Goal: Task Accomplishment & Management: Use online tool/utility

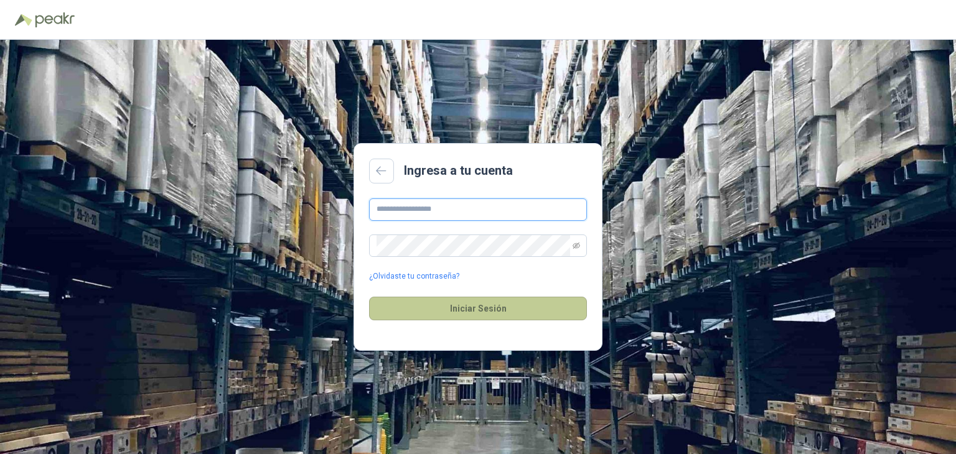
type input "**********"
click at [445, 306] on button "Iniciar Sesión" at bounding box center [478, 309] width 218 height 24
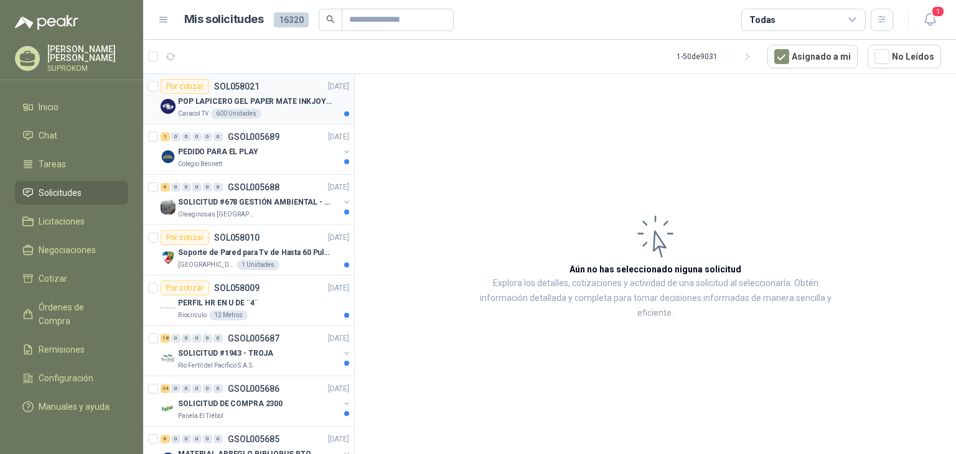
click at [316, 106] on p "POP LAPICERO GEL PAPER MATE INKJOY 0.7 (Revisar el adjunto)" at bounding box center [255, 102] width 155 height 12
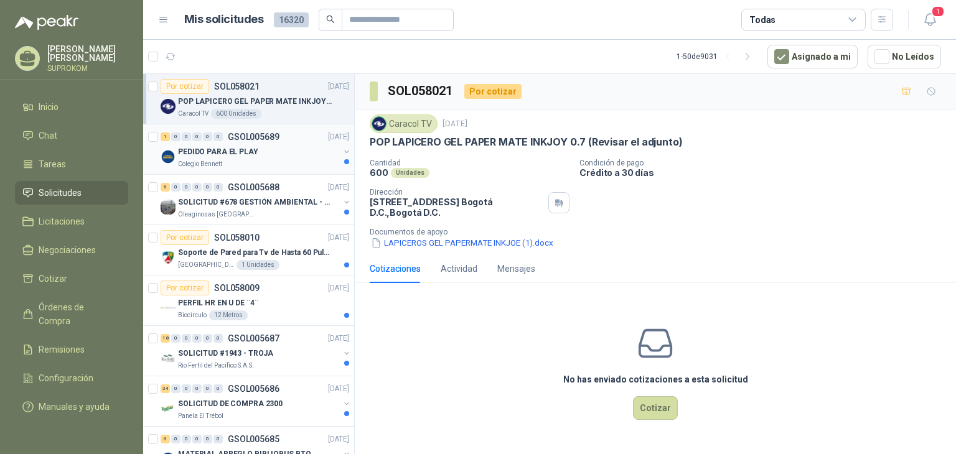
click at [284, 145] on div "PEDIDO PARA EL PLAY" at bounding box center [258, 151] width 161 height 15
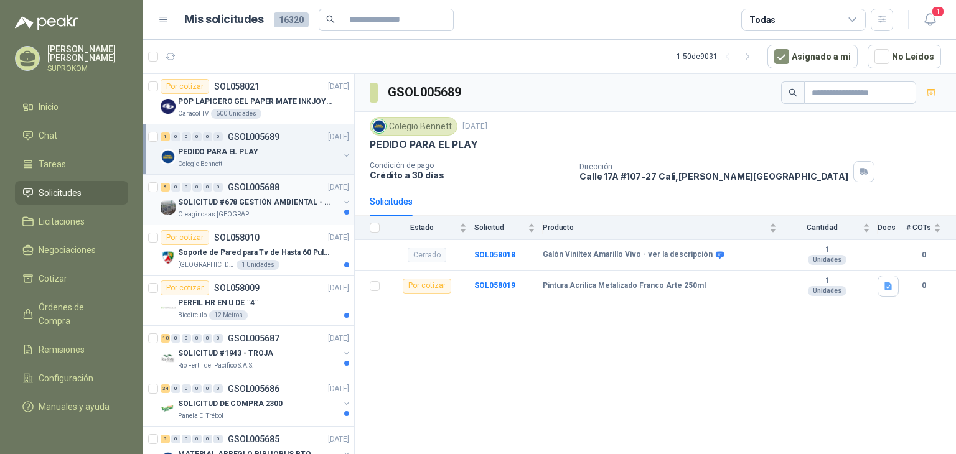
click at [293, 210] on div "Oleaginosas [GEOGRAPHIC_DATA][PERSON_NAME]" at bounding box center [258, 215] width 161 height 10
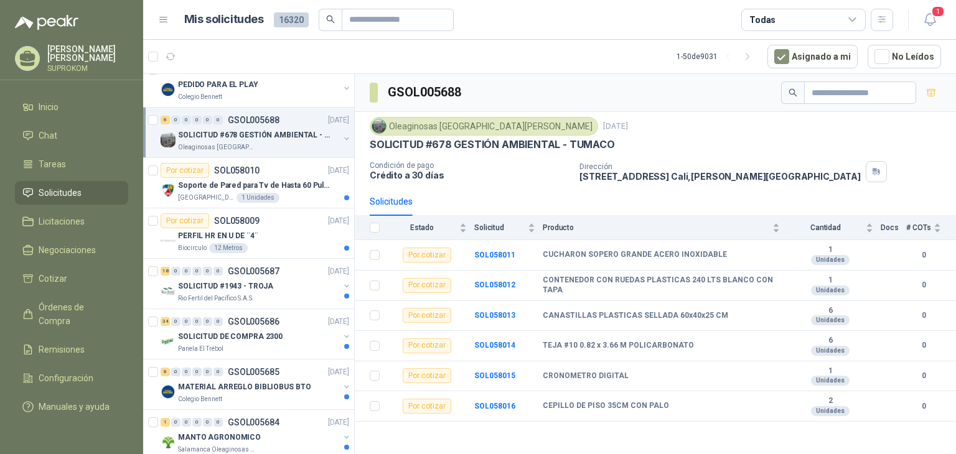
scroll to position [124, 0]
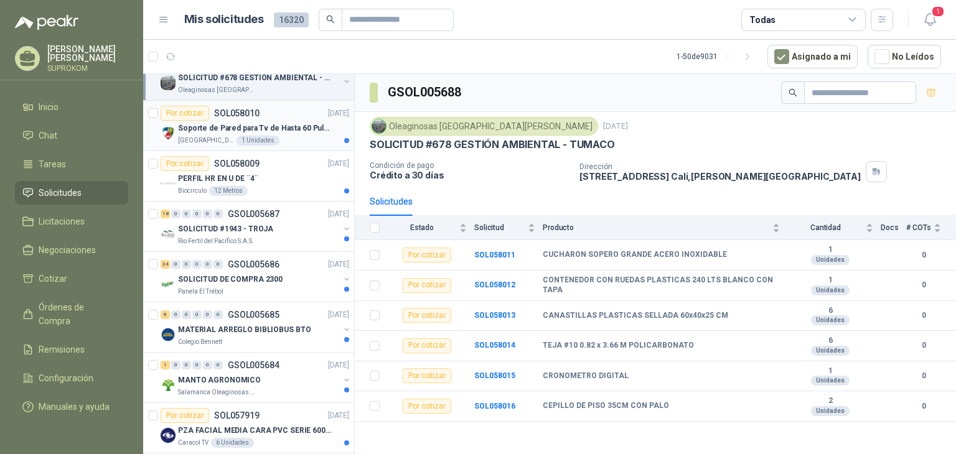
click at [279, 124] on p "Soporte de Pared para Tv de Hasta 60 Pulgadas con Brazo Articulado" at bounding box center [255, 129] width 155 height 12
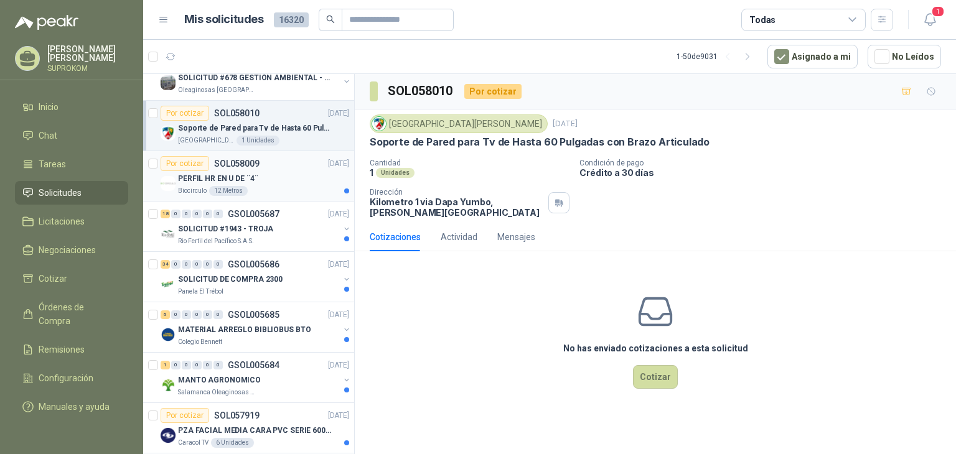
click at [277, 187] on div "Biocirculo 12 Metros" at bounding box center [263, 191] width 171 height 10
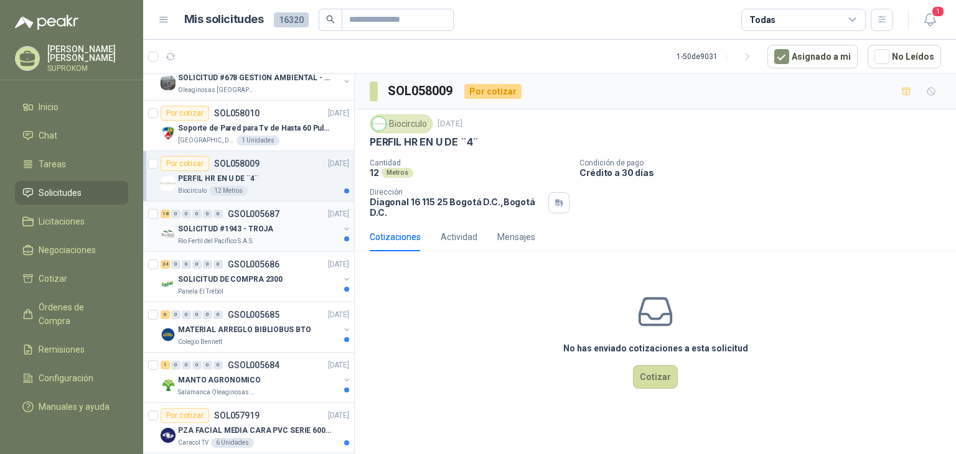
click at [266, 225] on p "SOLICITUD #1943 - TROJA" at bounding box center [225, 229] width 95 height 12
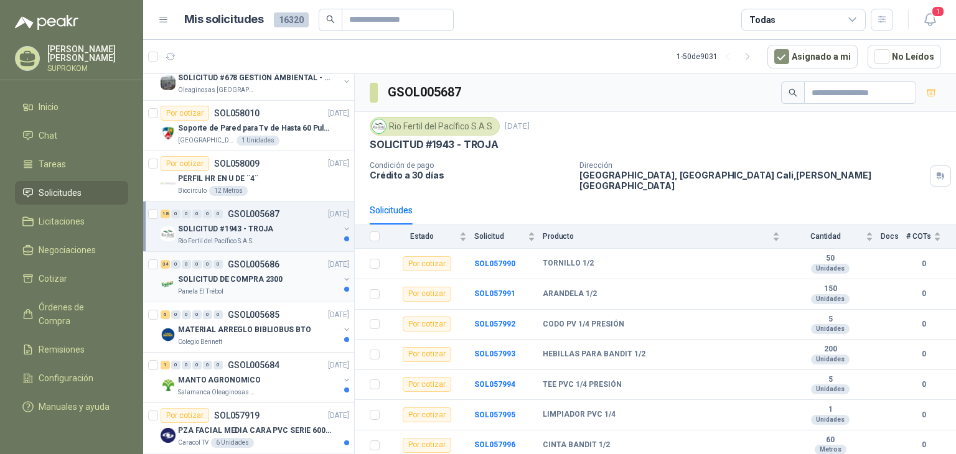
click at [276, 262] on p "GSOL005686" at bounding box center [254, 264] width 52 height 9
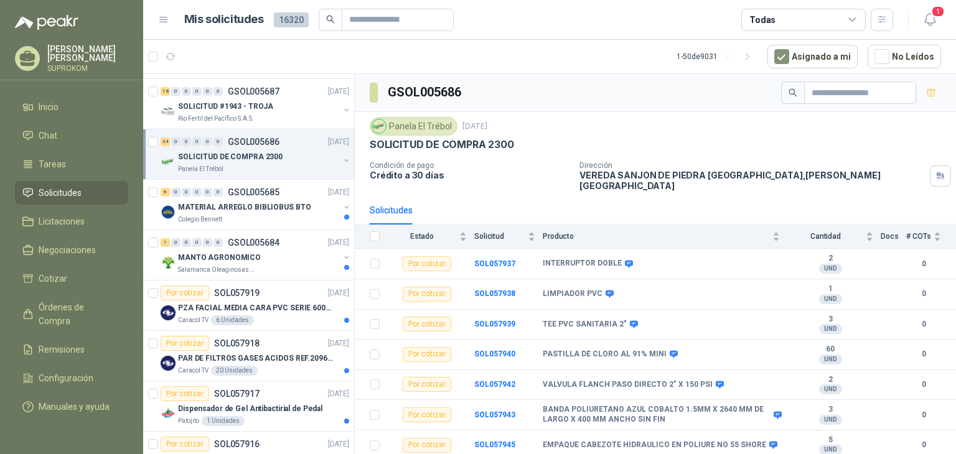
scroll to position [249, 0]
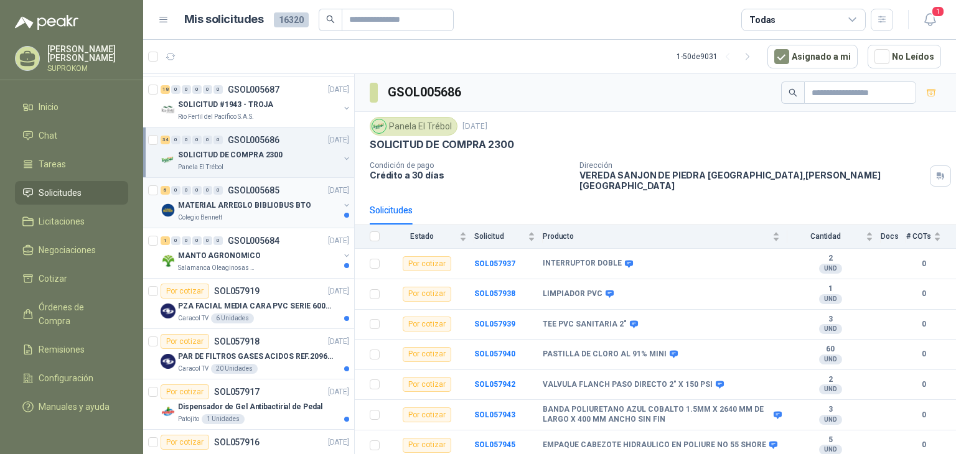
click at [279, 203] on p "MATERIAL ARREGLO BIBLIOBUS BTO" at bounding box center [244, 206] width 133 height 12
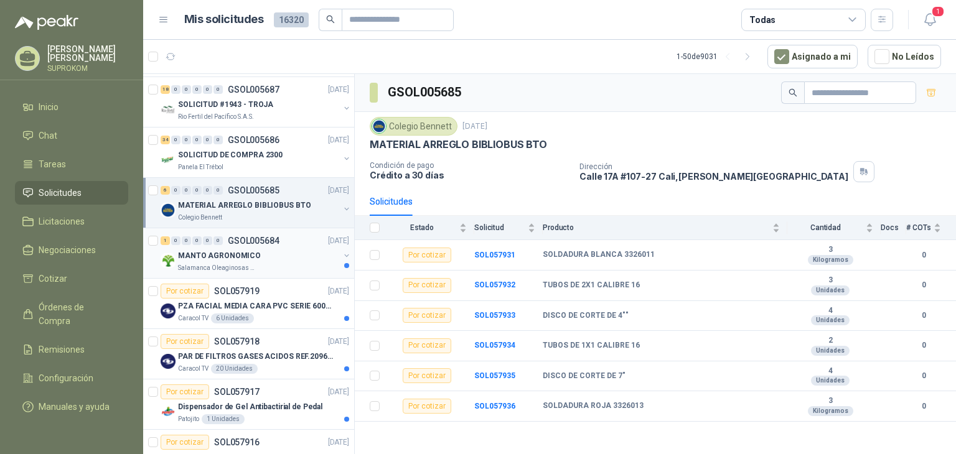
click at [297, 240] on div "1 0 0 0 0 0 GSOL005684 [DATE]" at bounding box center [256, 240] width 191 height 15
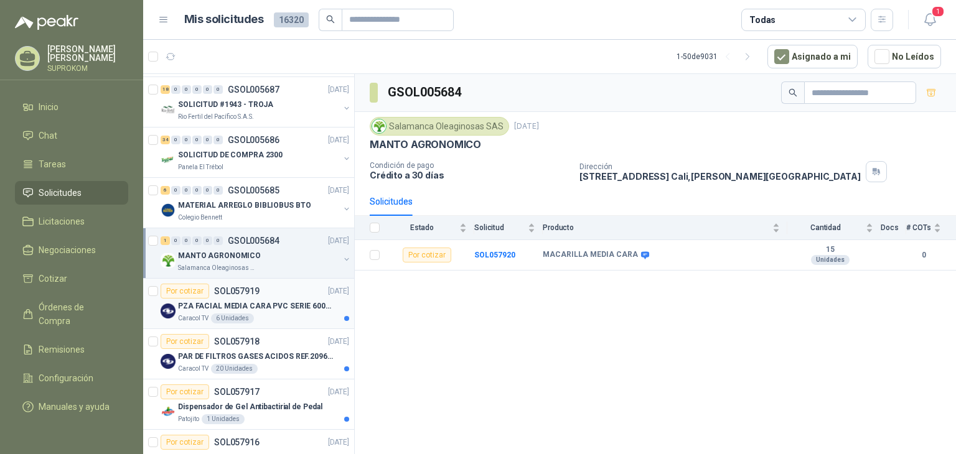
click at [278, 314] on div "Caracol TV 6 Unidades" at bounding box center [263, 319] width 171 height 10
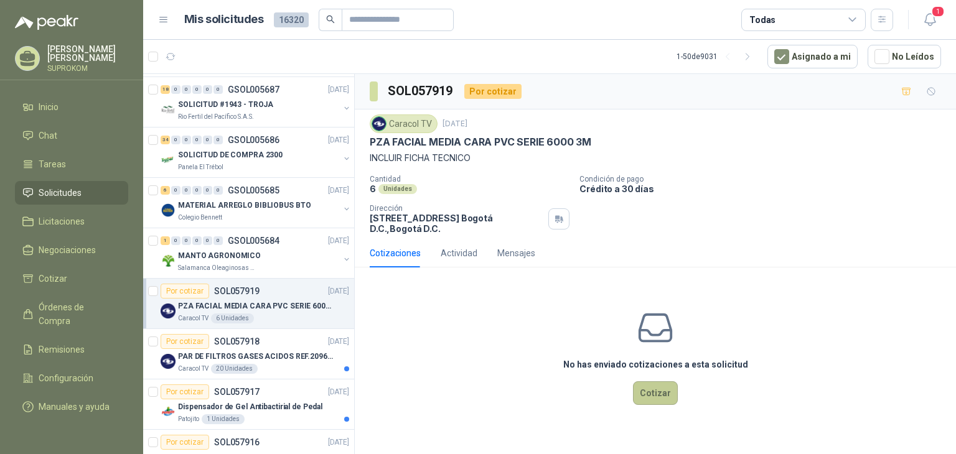
click at [665, 396] on button "Cotizar" at bounding box center [655, 393] width 45 height 24
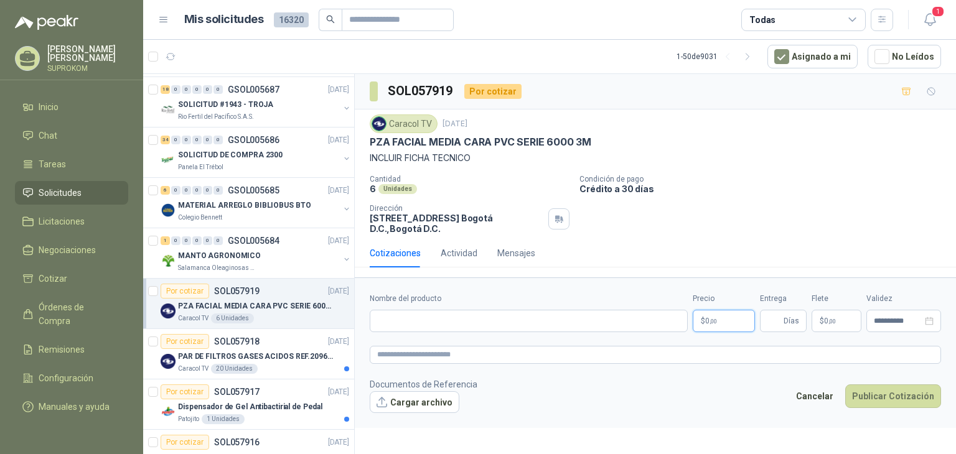
click at [722, 320] on body "[PERSON_NAME] SUPROKOM Inicio Chat Tareas Solicitudes Licitaciones Negociacione…" at bounding box center [478, 227] width 956 height 454
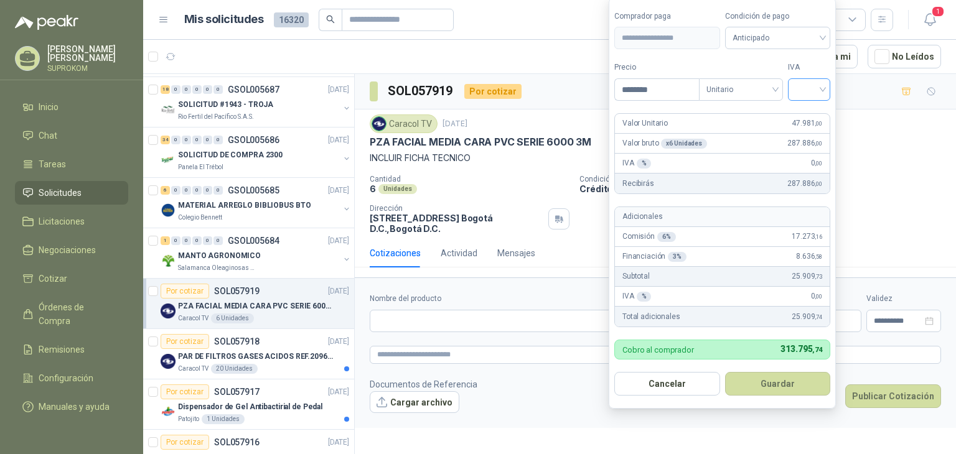
type input "********"
click at [804, 88] on input "search" at bounding box center [808, 88] width 27 height 19
click at [811, 114] on div "19%" at bounding box center [811, 117] width 23 height 14
click at [773, 385] on button "Guardar" at bounding box center [779, 384] width 107 height 24
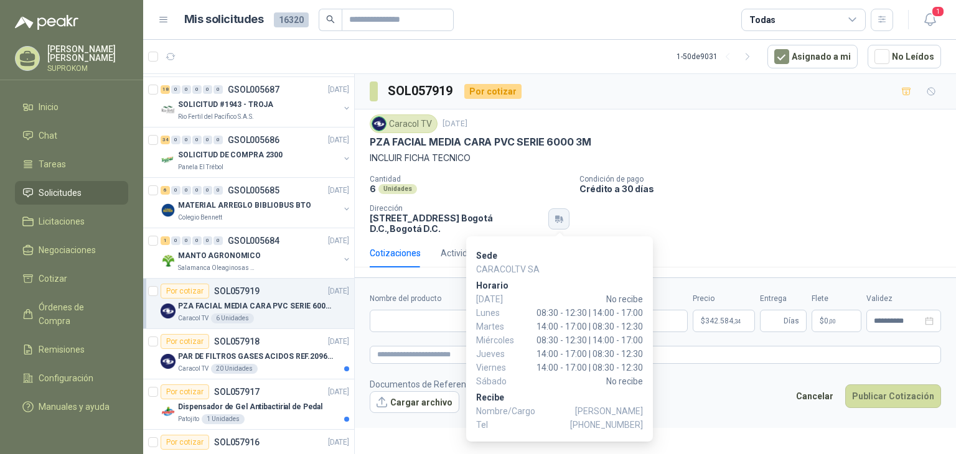
click at [557, 217] on icon "button" at bounding box center [557, 218] width 4 height 4
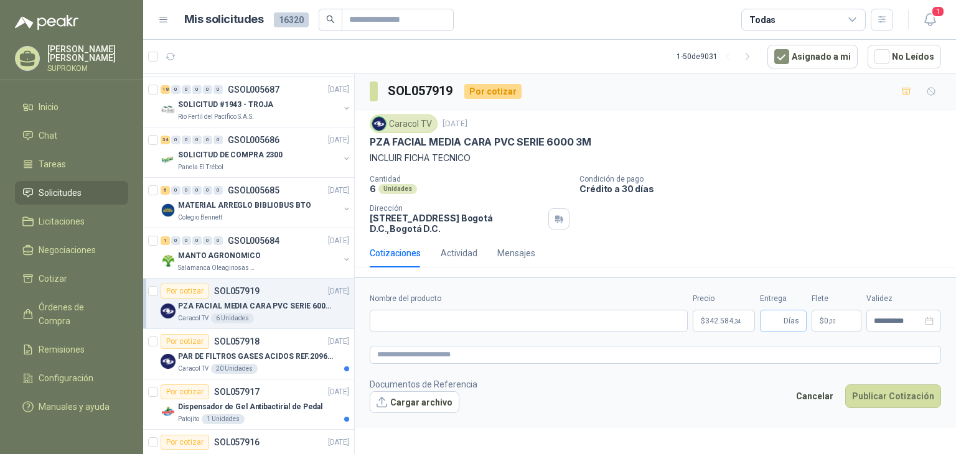
click at [767, 320] on span "Días" at bounding box center [783, 321] width 47 height 22
type input "*"
click at [816, 317] on p "$ 0 ,00" at bounding box center [836, 321] width 50 height 22
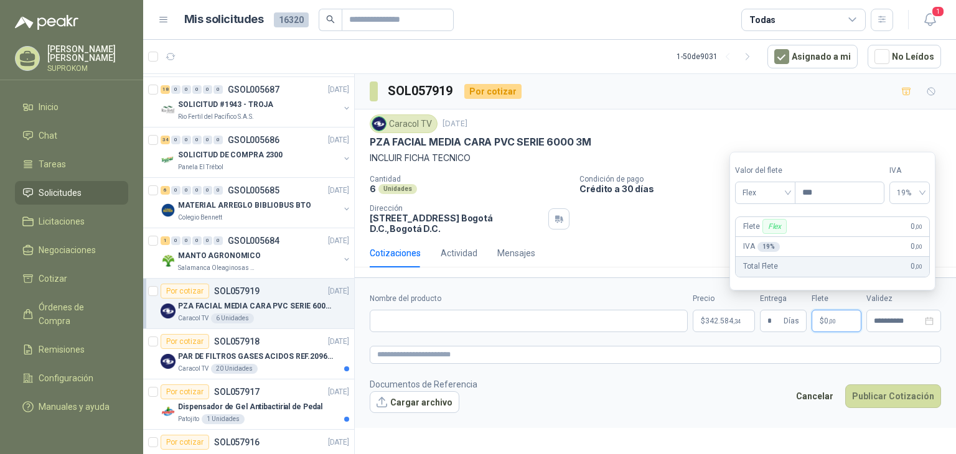
click at [762, 386] on footer "Documentos de Referencia Cargar archivo Cancelar Publicar Cotización" at bounding box center [655, 396] width 571 height 36
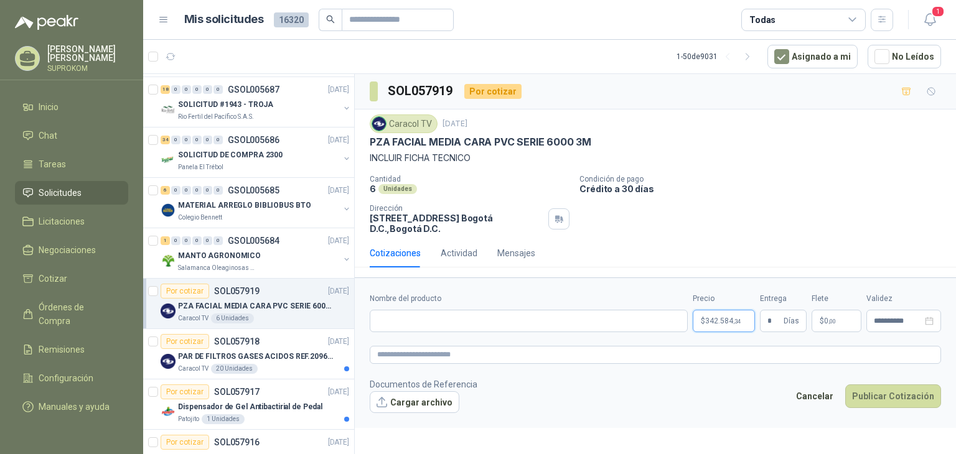
click at [719, 321] on body "[PERSON_NAME] SUPROKOM Inicio Chat Tareas Solicitudes Licitaciones Negociacione…" at bounding box center [478, 227] width 956 height 454
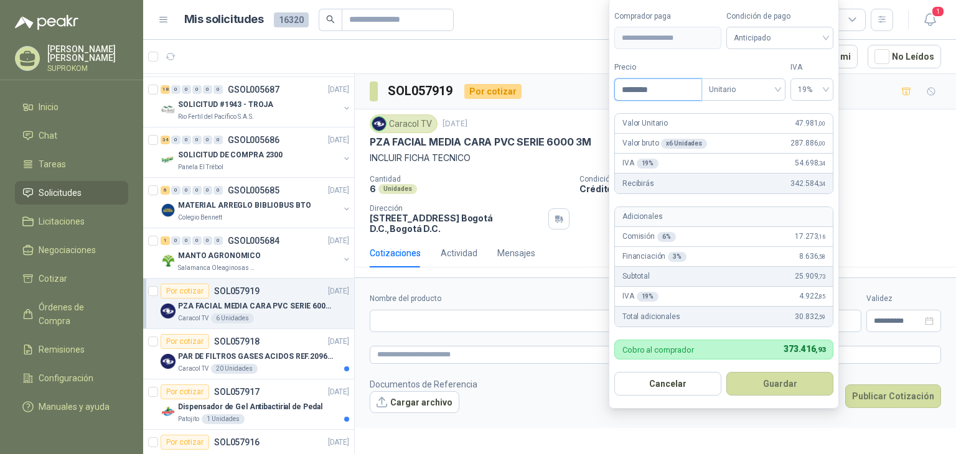
click at [653, 86] on input "********" at bounding box center [658, 89] width 86 height 21
type input "********"
click at [581, 401] on footer "Documentos de Referencia Cargar archivo Cancelar Publicar Cotización" at bounding box center [655, 396] width 571 height 36
click at [734, 319] on body "[PERSON_NAME] SUPROKOM Inicio Chat Tareas Solicitudes Licitaciones Negociacione…" at bounding box center [478, 227] width 956 height 454
click at [577, 406] on footer "Documentos de Referencia Cargar archivo Cancelar Publicar Cotización" at bounding box center [655, 396] width 571 height 36
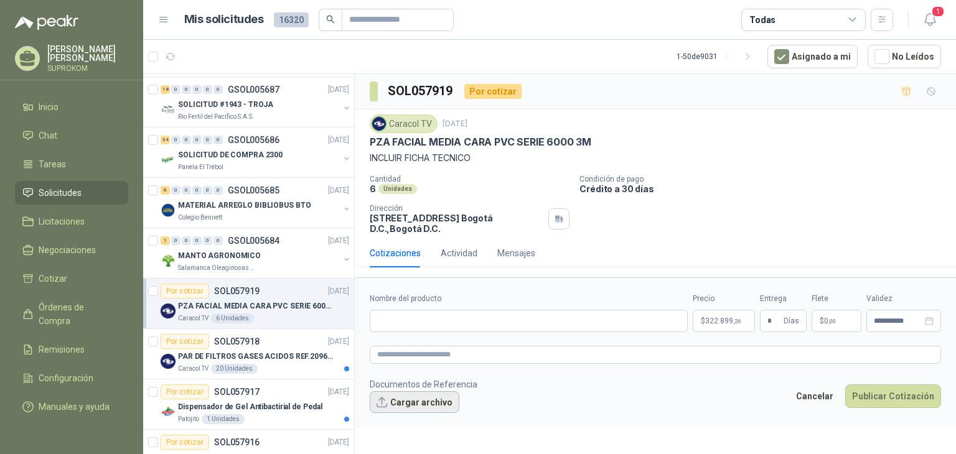
click at [399, 403] on button "Cargar archivo" at bounding box center [415, 402] width 90 height 22
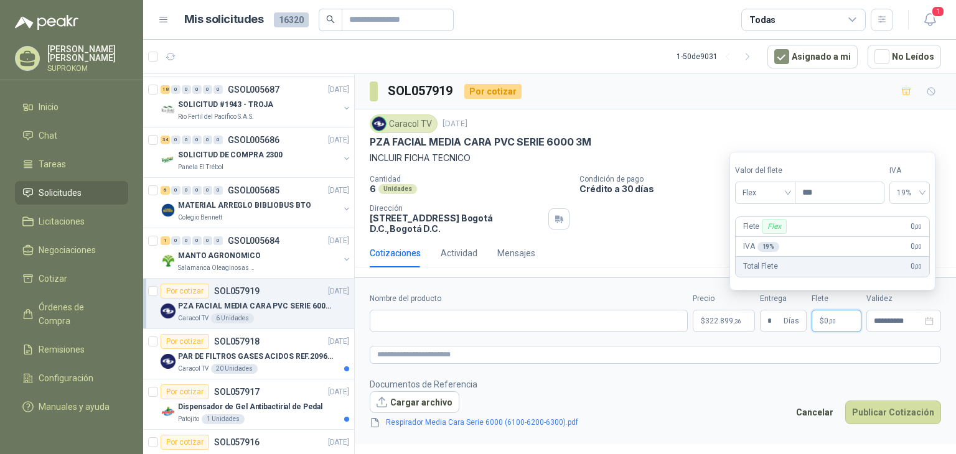
click at [828, 319] on span ",00" at bounding box center [831, 321] width 7 height 7
click at [827, 194] on input "***" at bounding box center [839, 192] width 88 height 21
click at [734, 385] on footer "Documentos de Referencia Cargar archivo Respirador Media Cara Serie 6000 (6100-…" at bounding box center [655, 404] width 571 height 52
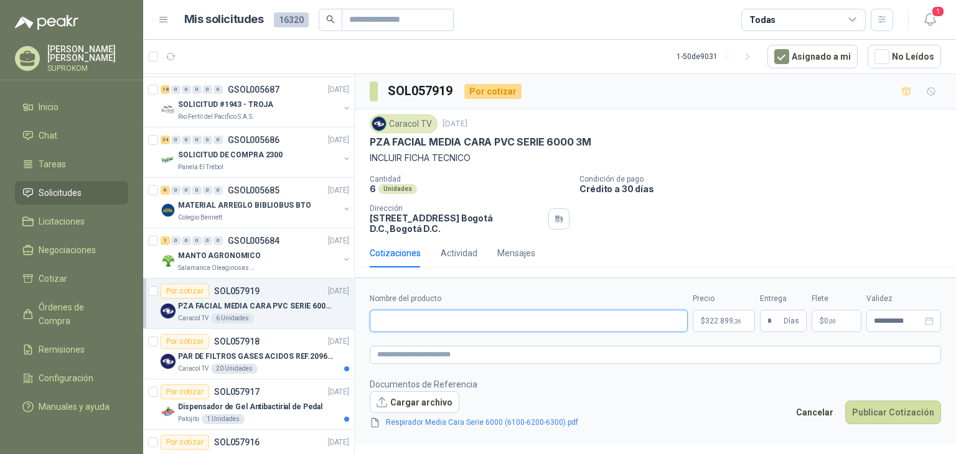
click at [421, 319] on input "Nombre del producto" at bounding box center [529, 321] width 318 height 22
paste input "**********"
type input "**********"
click at [604, 400] on footer "Documentos de Referencia Cargar archivo Respirador Media Cara Serie 6000 (6100-…" at bounding box center [655, 404] width 571 height 52
click at [882, 413] on button "Publicar Cotización" at bounding box center [893, 413] width 96 height 24
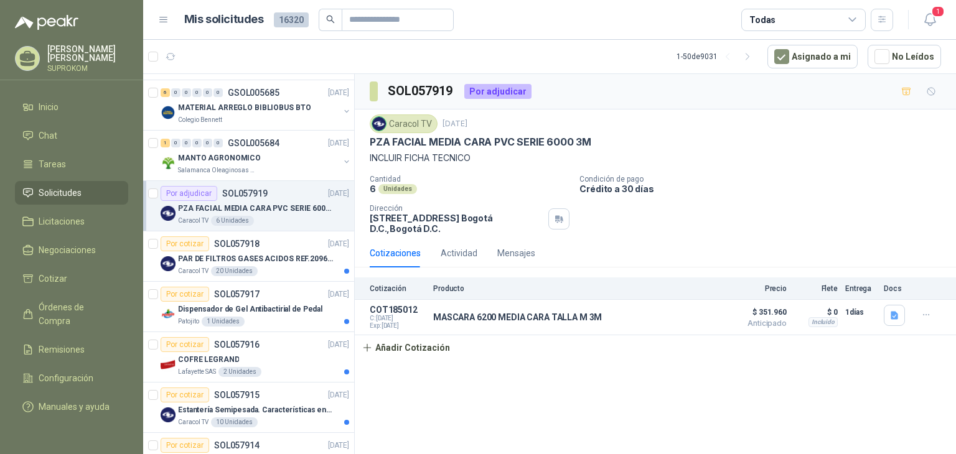
scroll to position [373, 0]
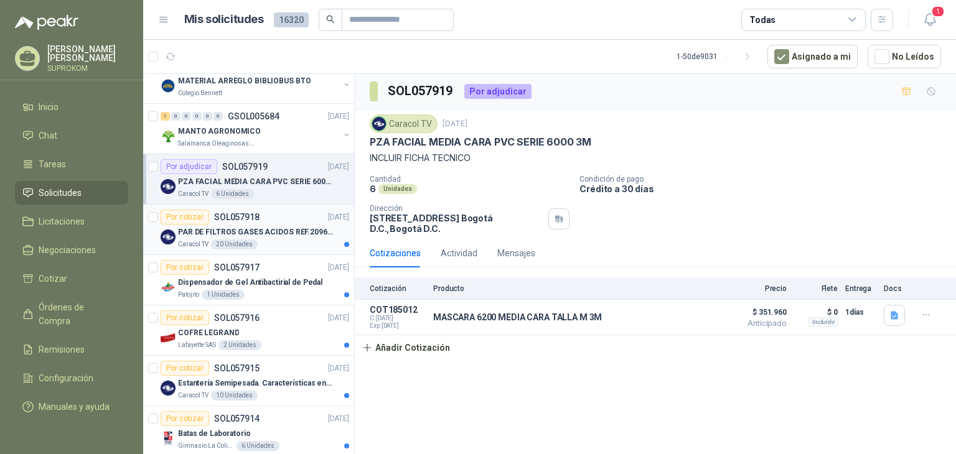
click at [294, 225] on div "PAR DE FILTROS GASES ACIDOS REF.2096 3M" at bounding box center [263, 232] width 171 height 15
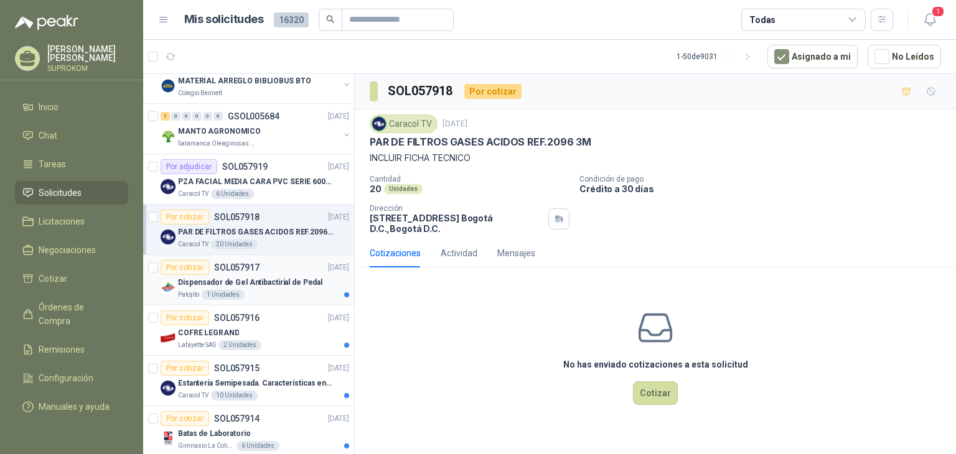
click at [259, 282] on p "Dispensador de Gel Antibactirial de Pedal" at bounding box center [250, 283] width 144 height 12
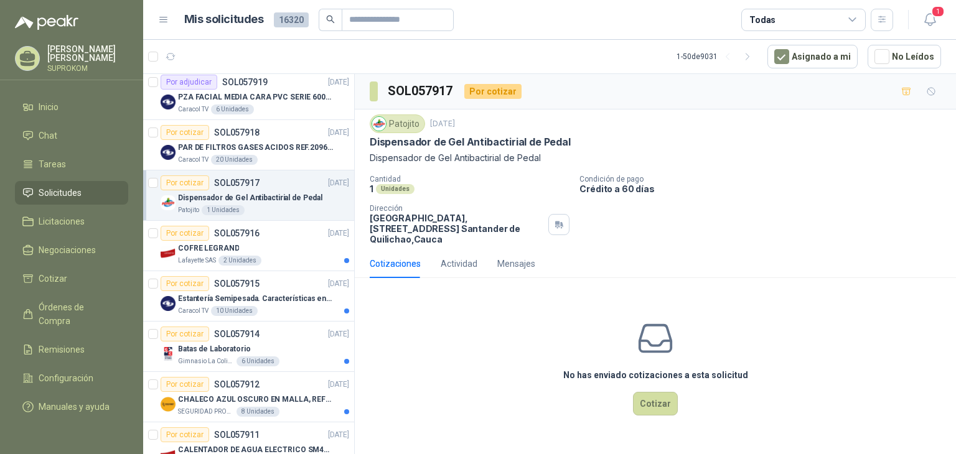
scroll to position [498, 0]
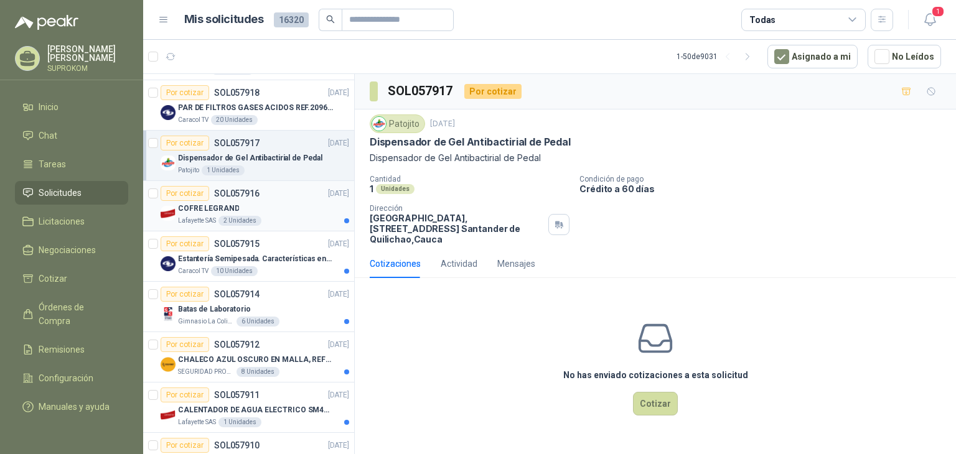
click at [276, 216] on div "Lafayette SAS 2 Unidades" at bounding box center [263, 221] width 171 height 10
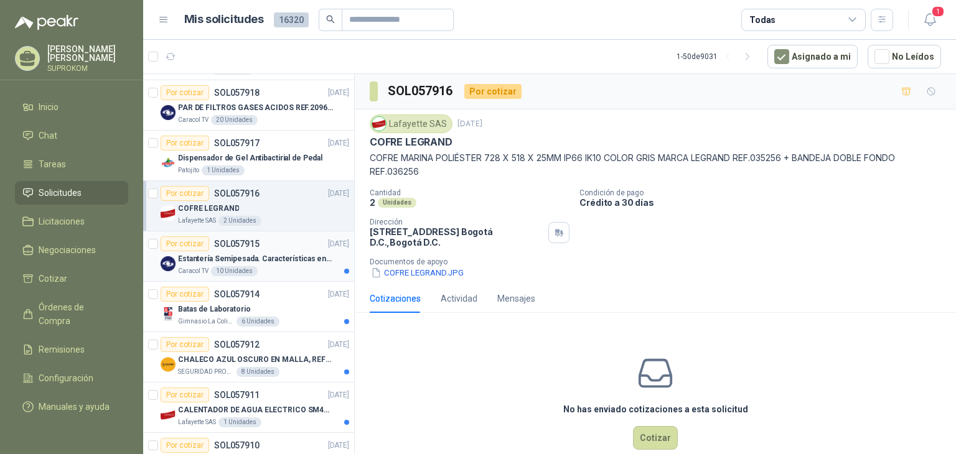
click at [281, 257] on p "Estantería Semipesada. Características en el adjunto" at bounding box center [255, 259] width 155 height 12
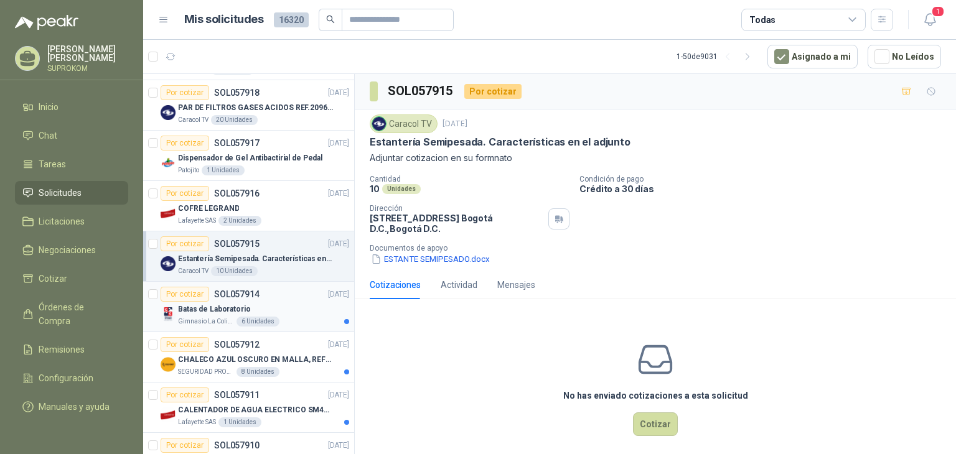
click at [280, 296] on div "Por cotizar SOL057914 [DATE]" at bounding box center [255, 294] width 189 height 15
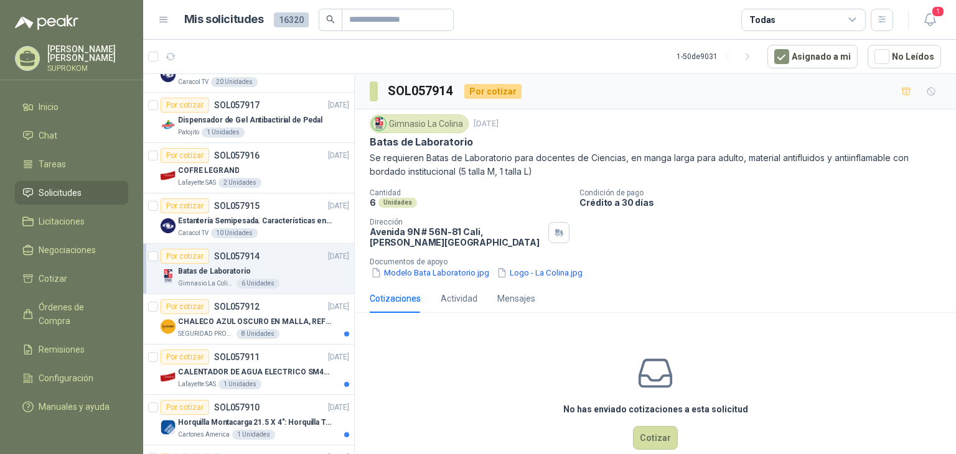
scroll to position [684, 0]
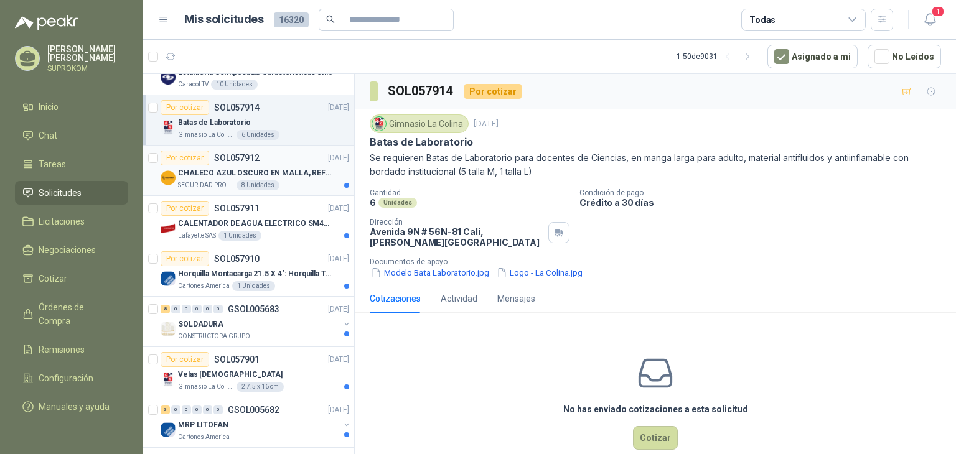
click at [293, 180] on div "SEGURIDAD PROVISER LTDA 8 Unidades" at bounding box center [263, 185] width 171 height 10
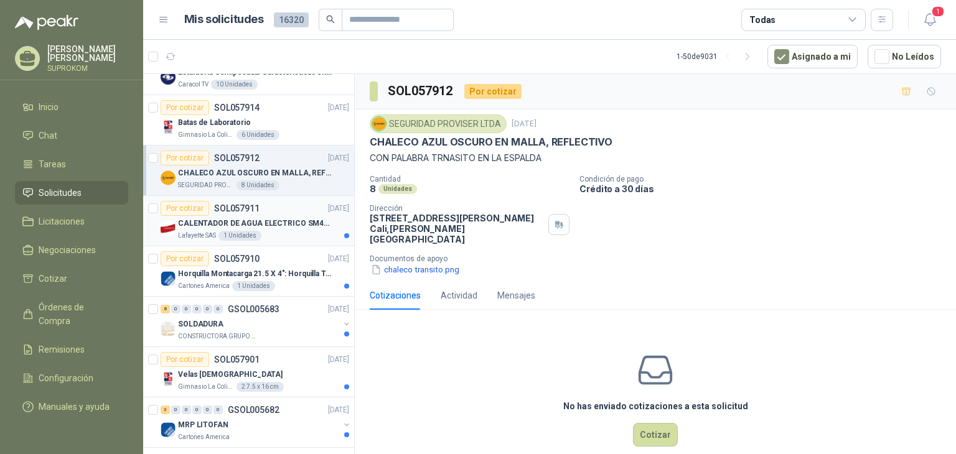
click at [291, 205] on div "Por cotizar SOL057911 [DATE]" at bounding box center [255, 208] width 189 height 15
click at [286, 255] on div "Por cotizar SOL057910 [DATE]" at bounding box center [255, 258] width 189 height 15
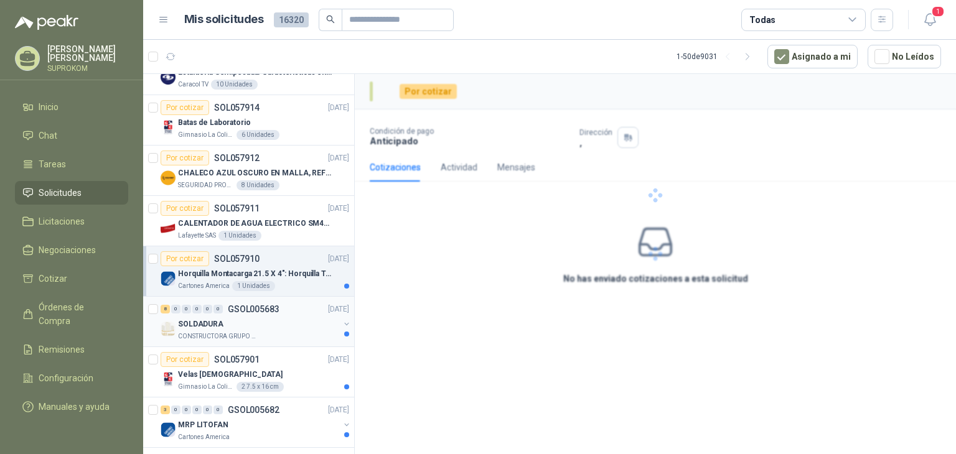
click at [285, 307] on div "8 0 0 0 0 0 GSOL005683 [DATE]" at bounding box center [256, 309] width 191 height 15
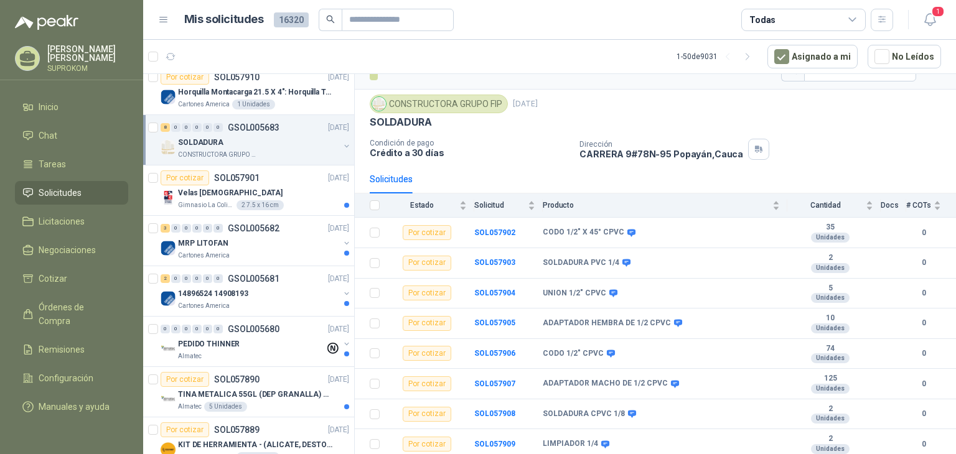
scroll to position [871, 0]
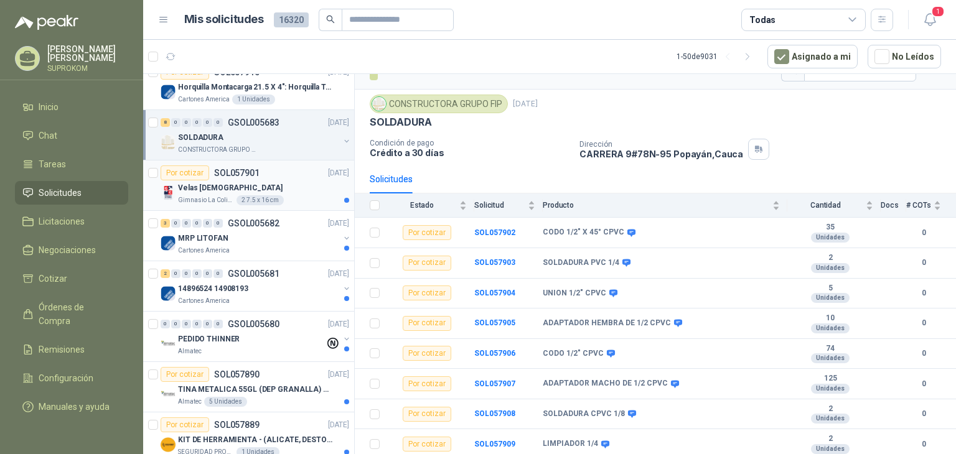
click at [277, 182] on div "Velas [DEMOGRAPHIC_DATA]" at bounding box center [263, 187] width 171 height 15
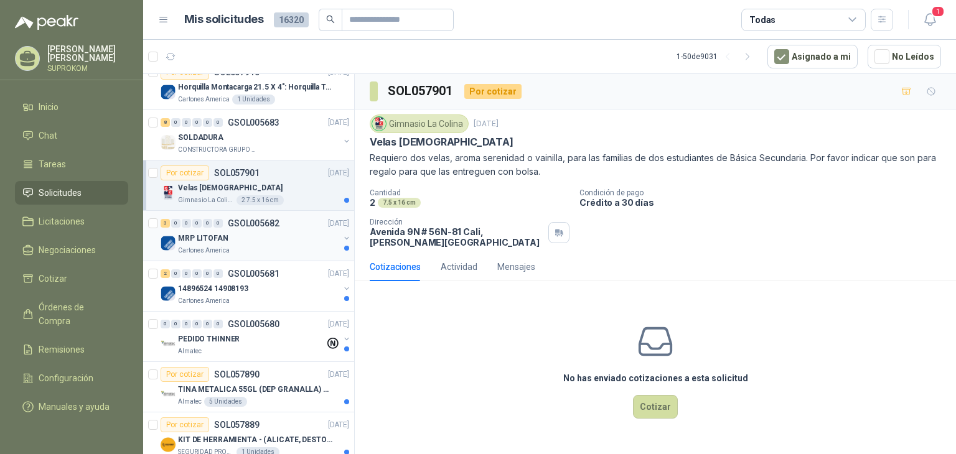
click at [282, 231] on div "MRP LITOFAN" at bounding box center [258, 238] width 161 height 15
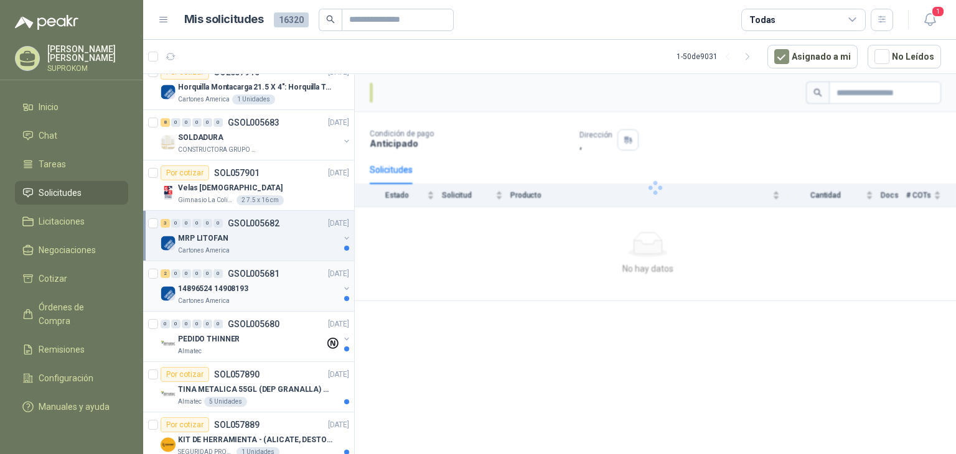
click at [281, 281] on div "14896524 14908193" at bounding box center [258, 288] width 161 height 15
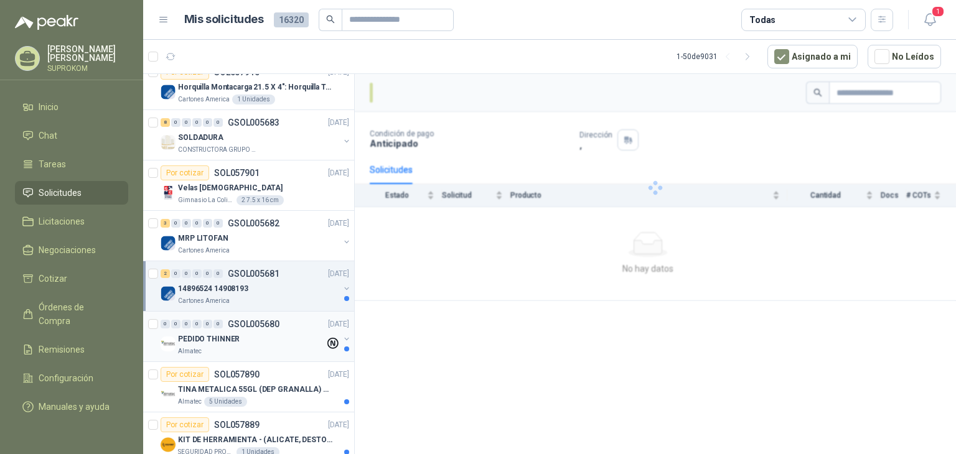
click at [287, 333] on div "PEDIDO THINNER" at bounding box center [251, 339] width 147 height 15
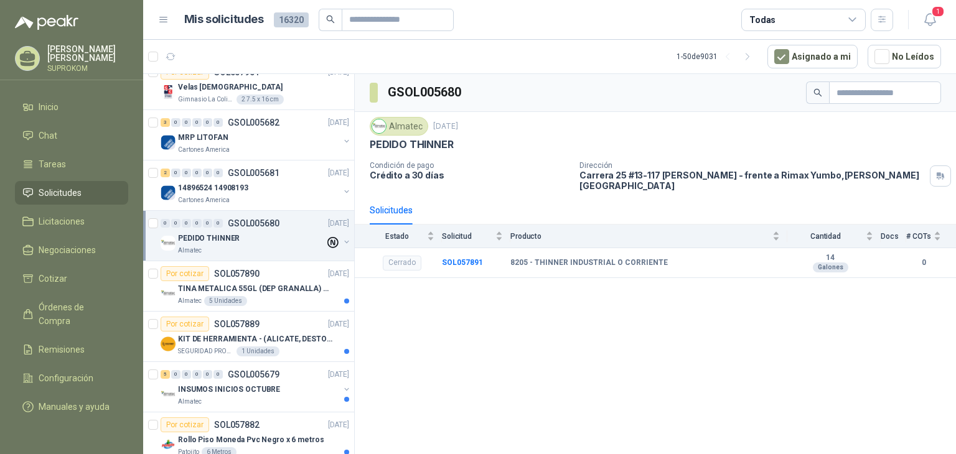
scroll to position [996, 0]
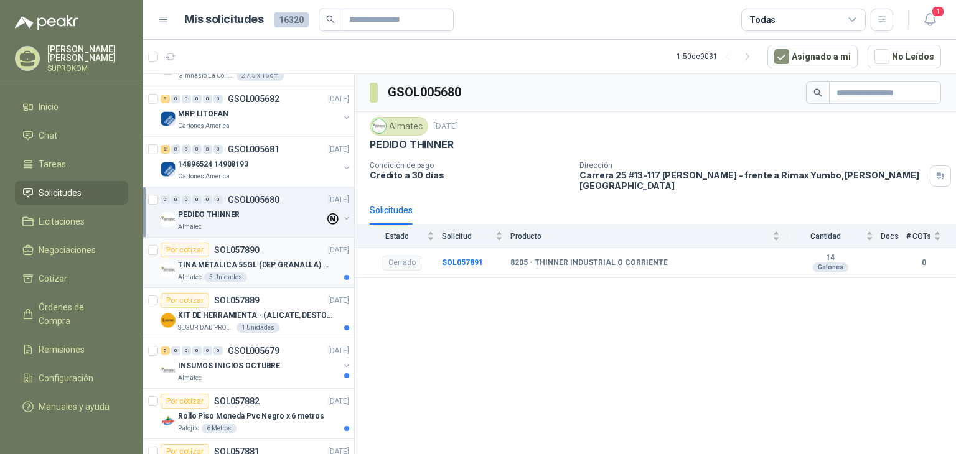
click at [286, 273] on div "Almatec 5 Unidades" at bounding box center [263, 278] width 171 height 10
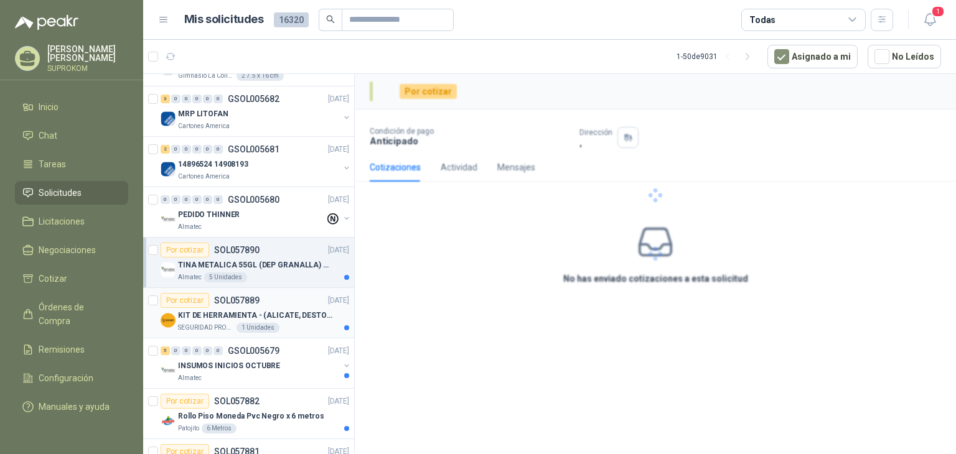
click at [284, 314] on p "KIT DE HERRAMIENTA - (ALICATE, DESTORNILLADOR,LLAVE DE EXPANSION, CRUCETA,LLAVE…" at bounding box center [255, 316] width 155 height 12
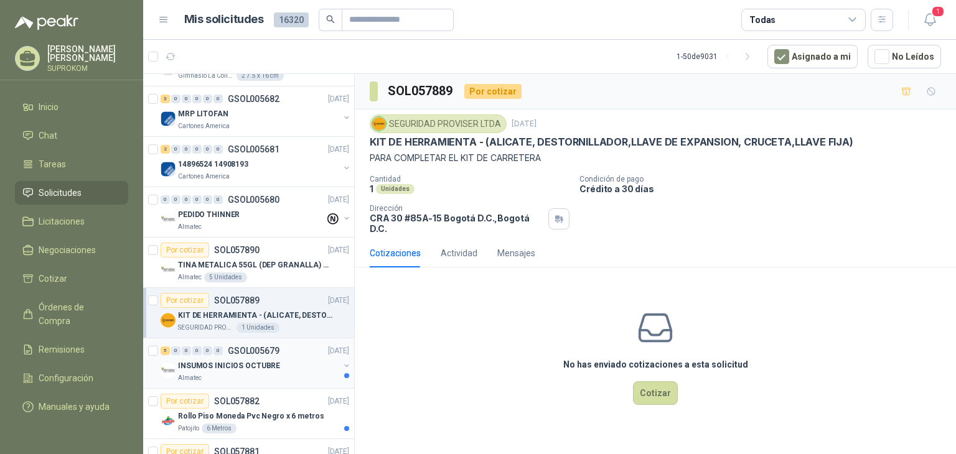
click at [286, 347] on div "5 0 0 0 0 0 GSOL005679 [DATE]" at bounding box center [256, 350] width 191 height 15
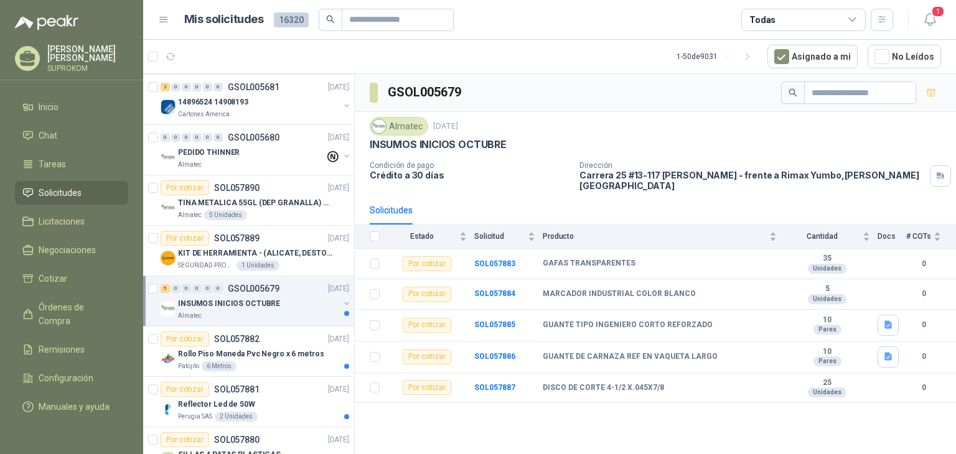
scroll to position [1120, 0]
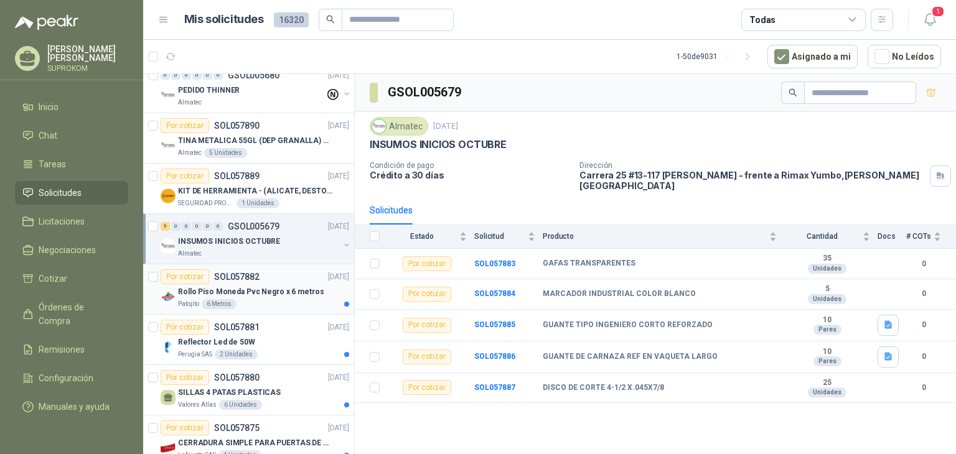
click at [284, 292] on p "Rollo Piso Moneda Pvc Negro x 6 metros" at bounding box center [251, 292] width 146 height 12
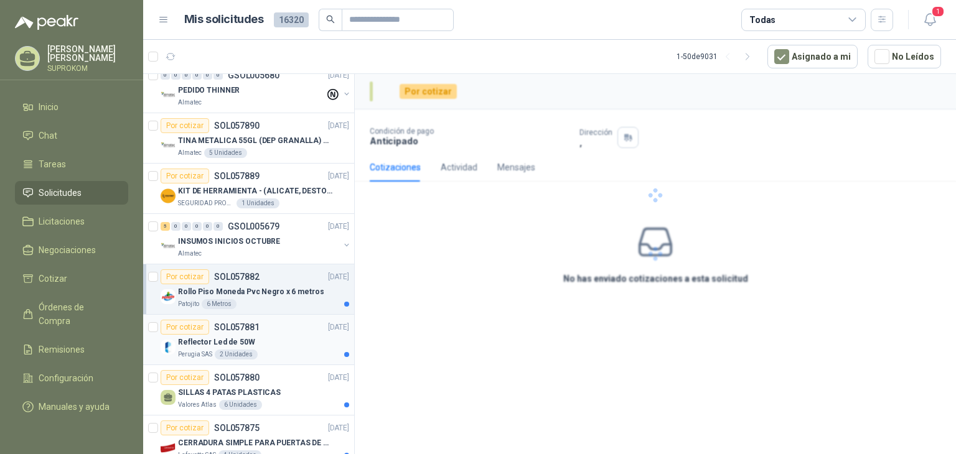
click at [287, 335] on div "Reflector Led de 50W" at bounding box center [263, 342] width 171 height 15
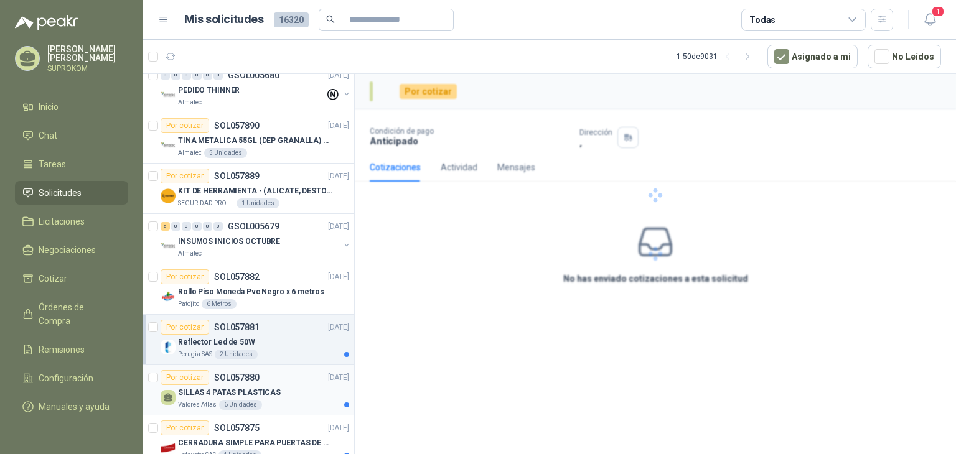
click at [286, 370] on div "Por cotizar SOL057880 [DATE]" at bounding box center [255, 377] width 189 height 15
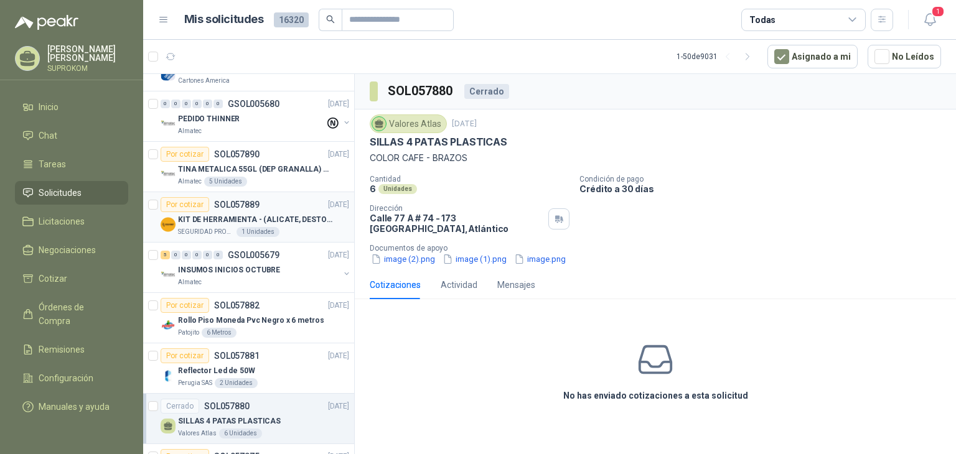
scroll to position [1058, 0]
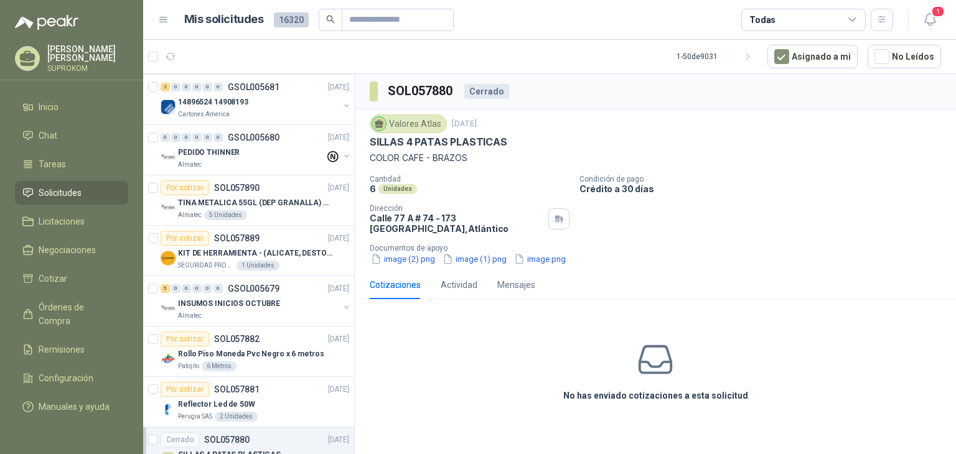
click at [77, 65] on p "SUPROKOM" at bounding box center [87, 68] width 81 height 7
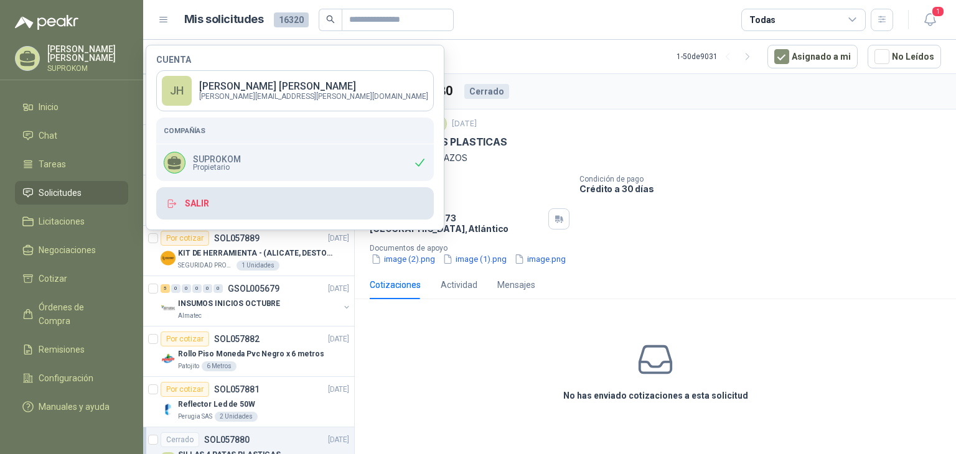
drag, startPoint x: 210, startPoint y: 208, endPoint x: 212, endPoint y: 200, distance: 7.7
click at [211, 207] on button "Salir" at bounding box center [295, 203] width 278 height 32
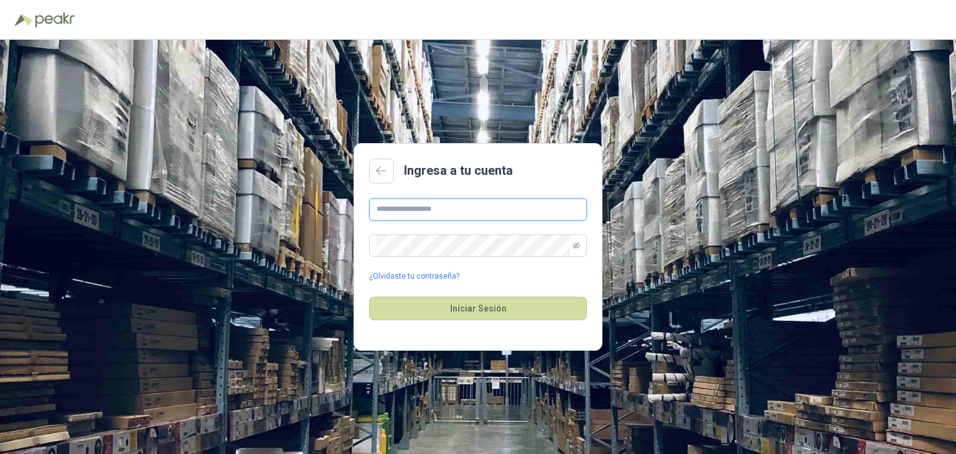
type input "**********"
